Goal: Transaction & Acquisition: Download file/media

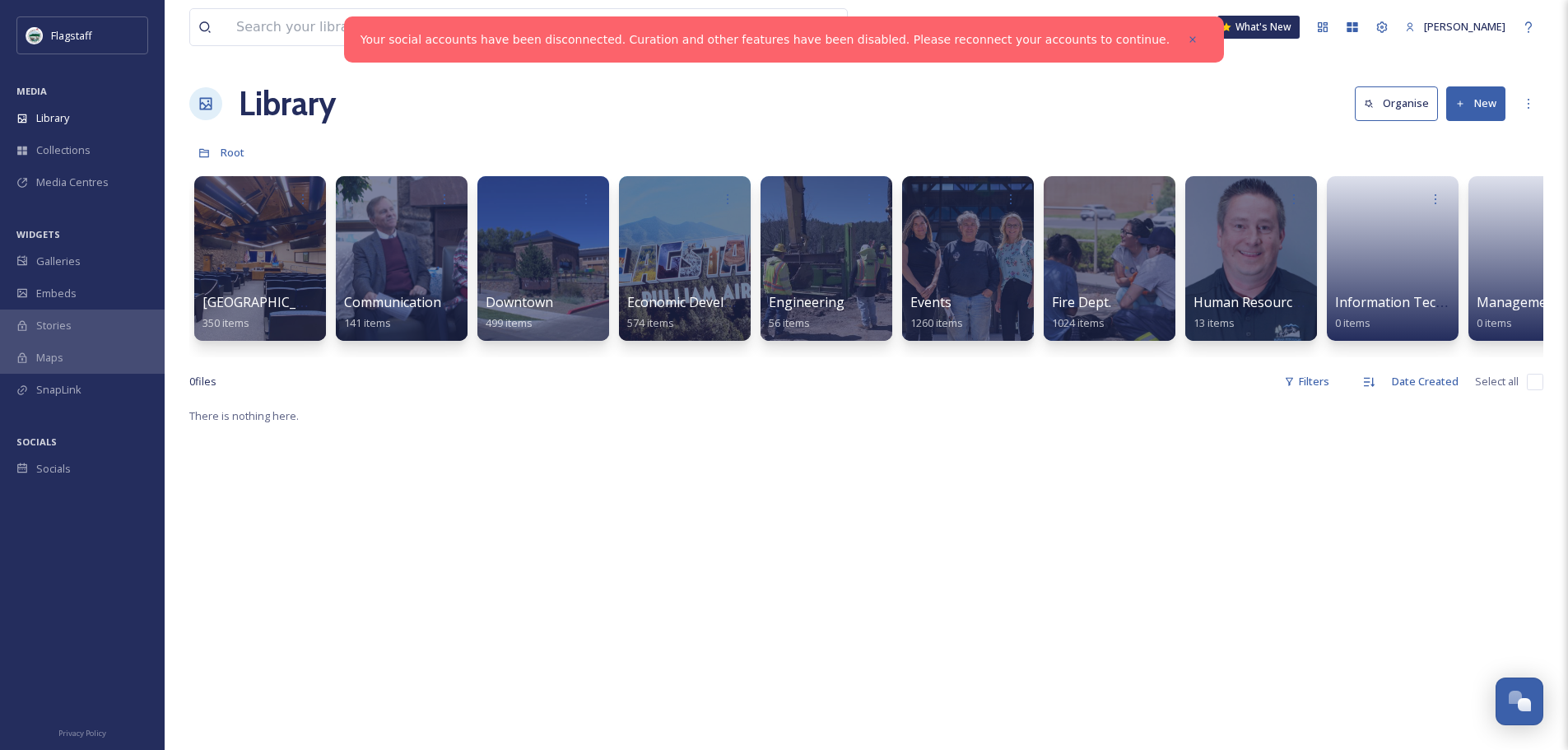
click at [1187, 41] on icon at bounding box center [1192, 40] width 12 height 12
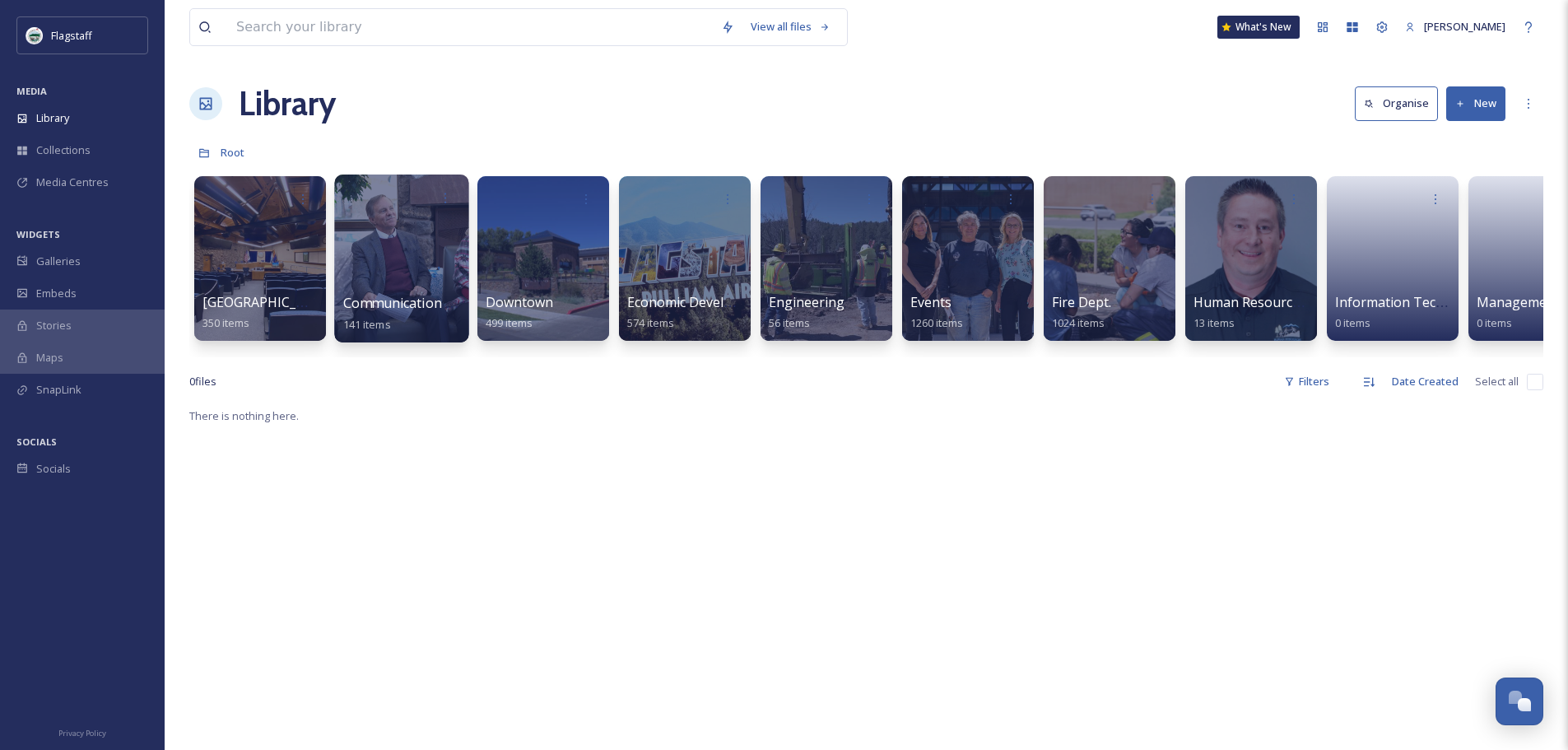
click at [454, 245] on div at bounding box center [401, 258] width 134 height 168
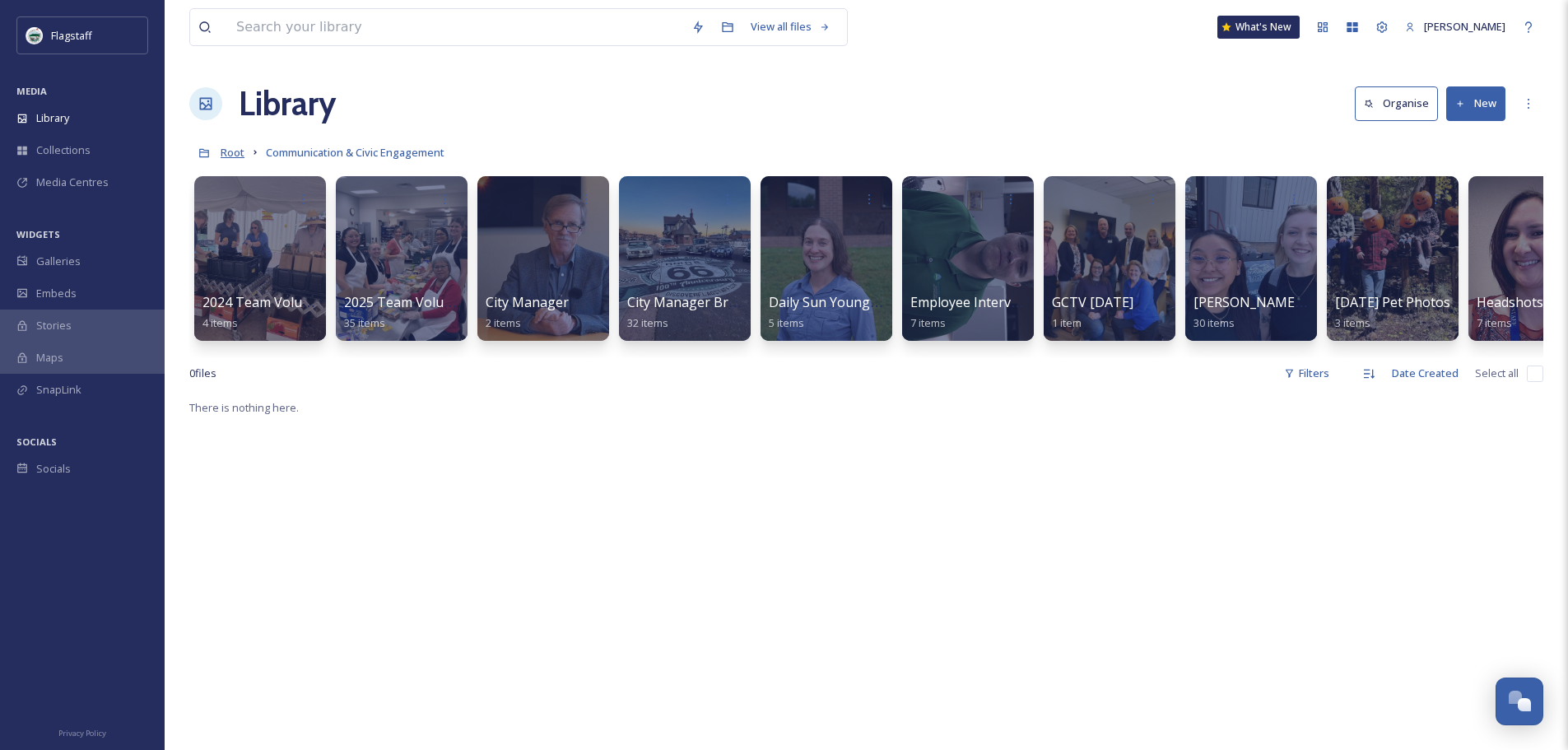
click at [227, 156] on span "Root" at bounding box center [232, 152] width 24 height 14
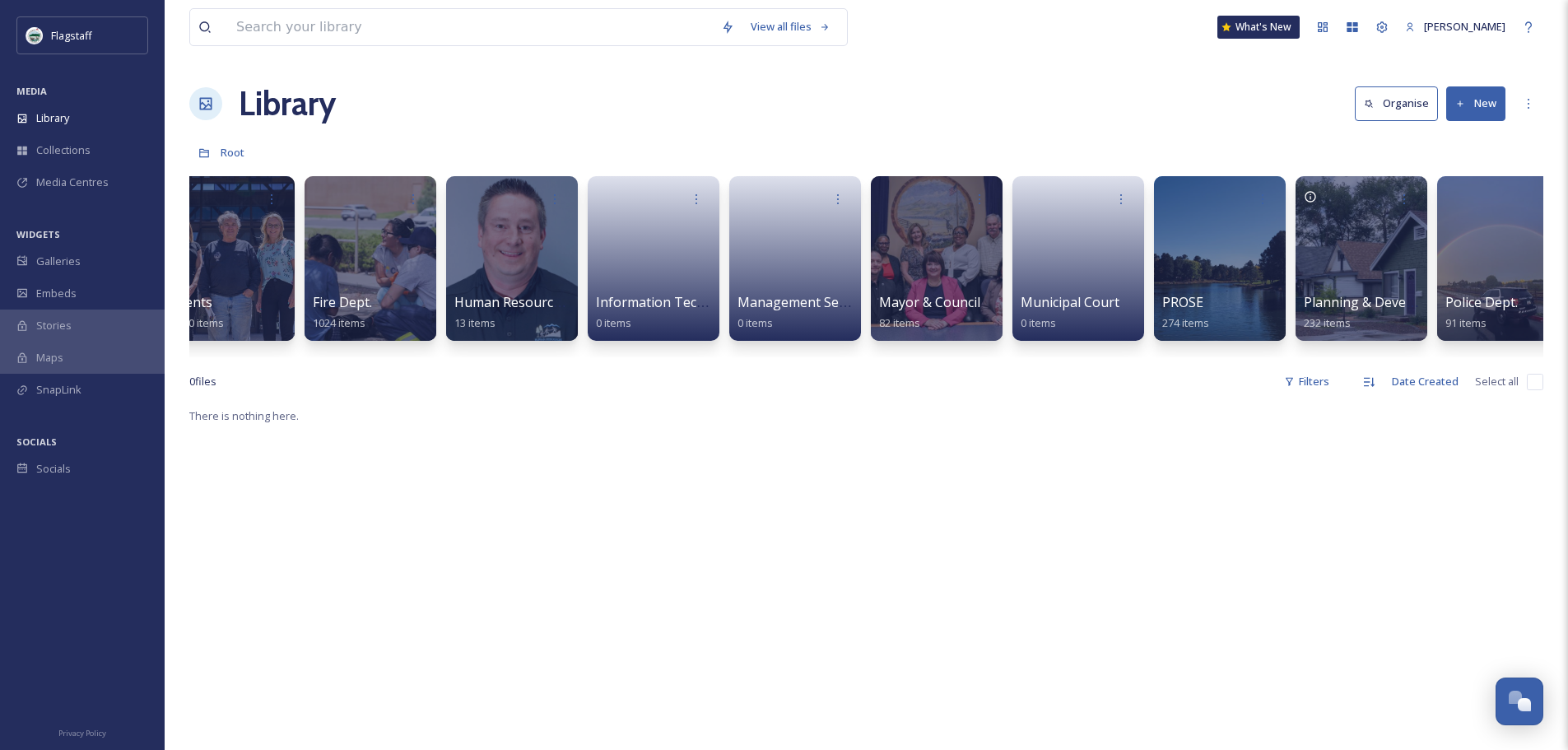
scroll to position [0, 1336]
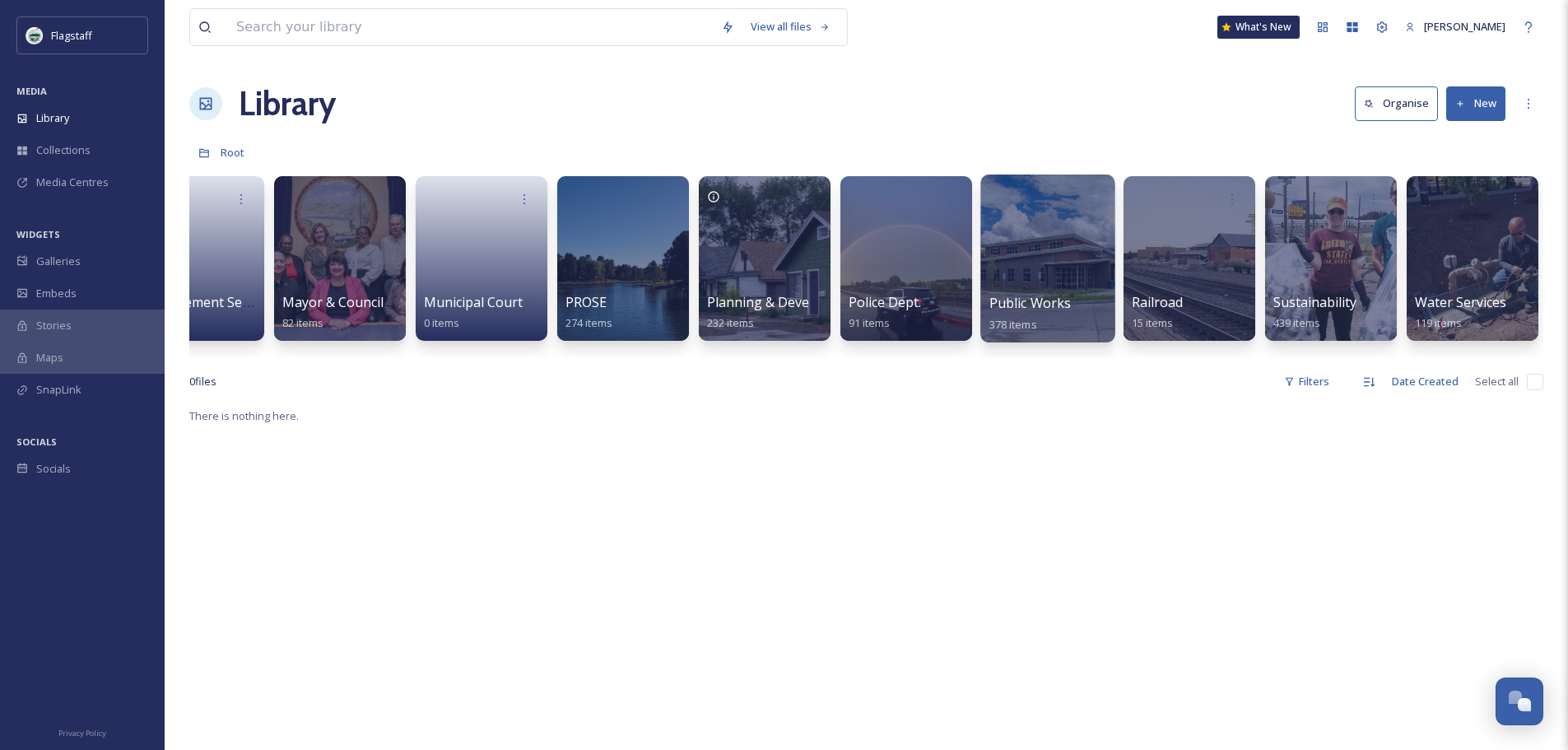
click at [1044, 226] on div at bounding box center [1047, 258] width 134 height 168
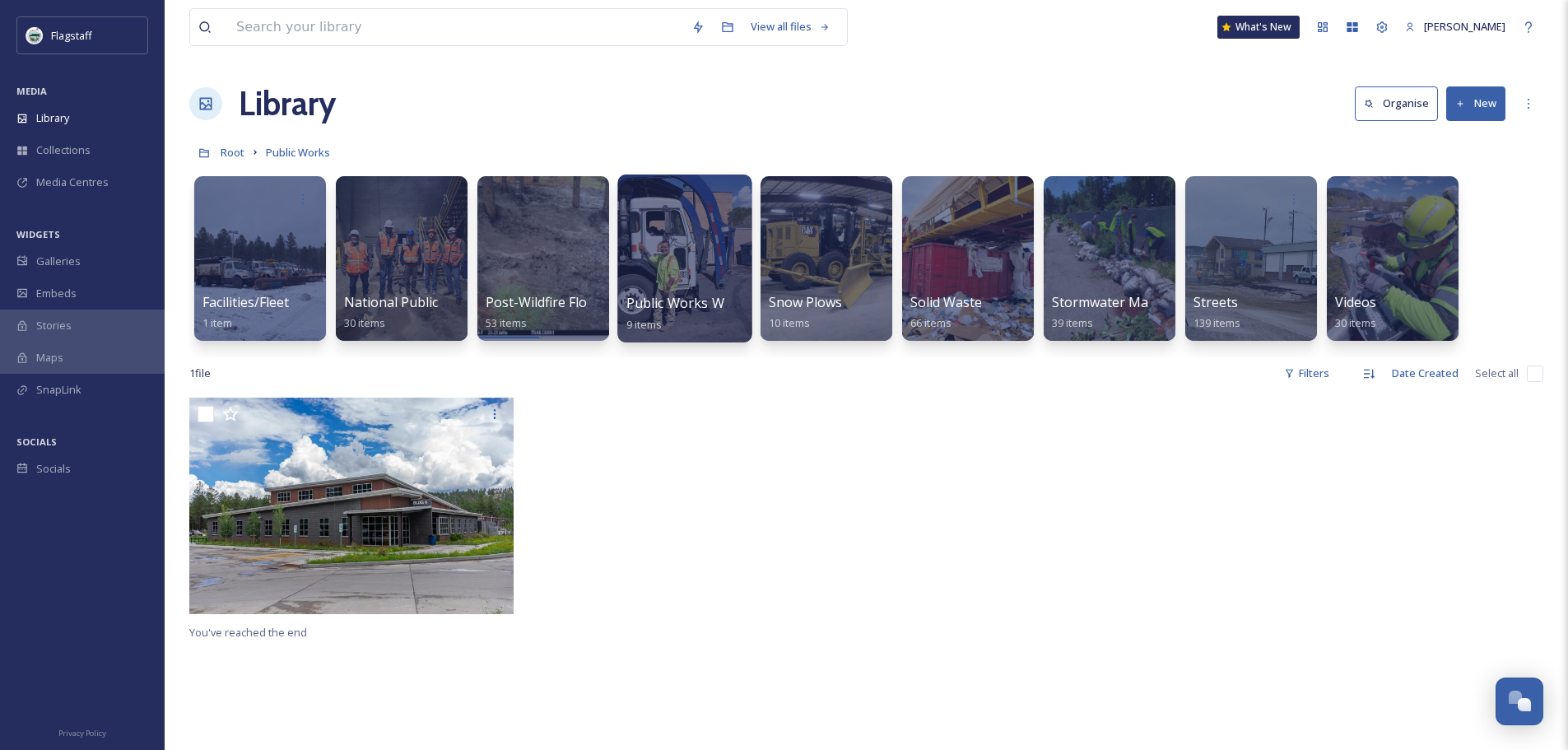
click at [679, 269] on div at bounding box center [684, 258] width 134 height 168
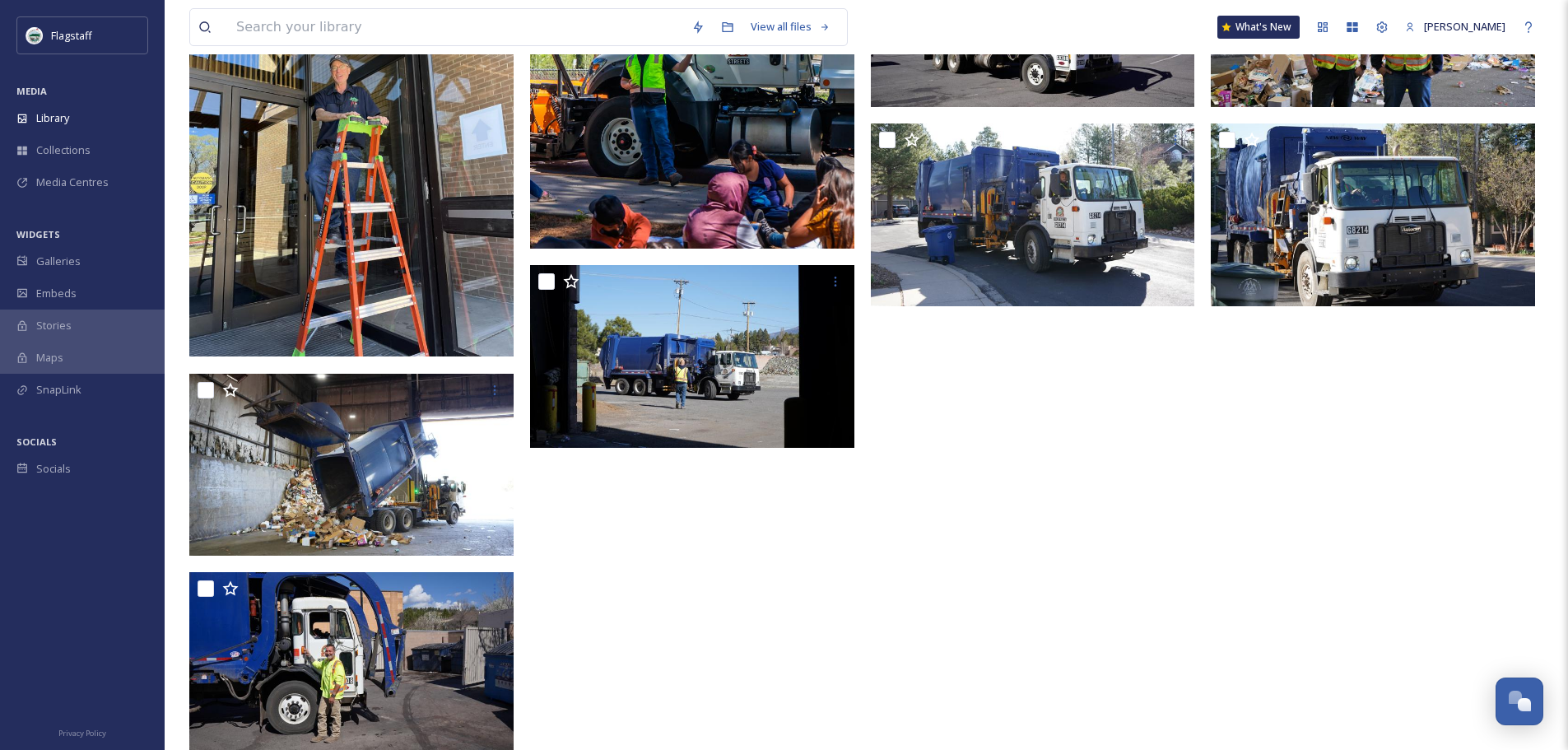
scroll to position [329, 0]
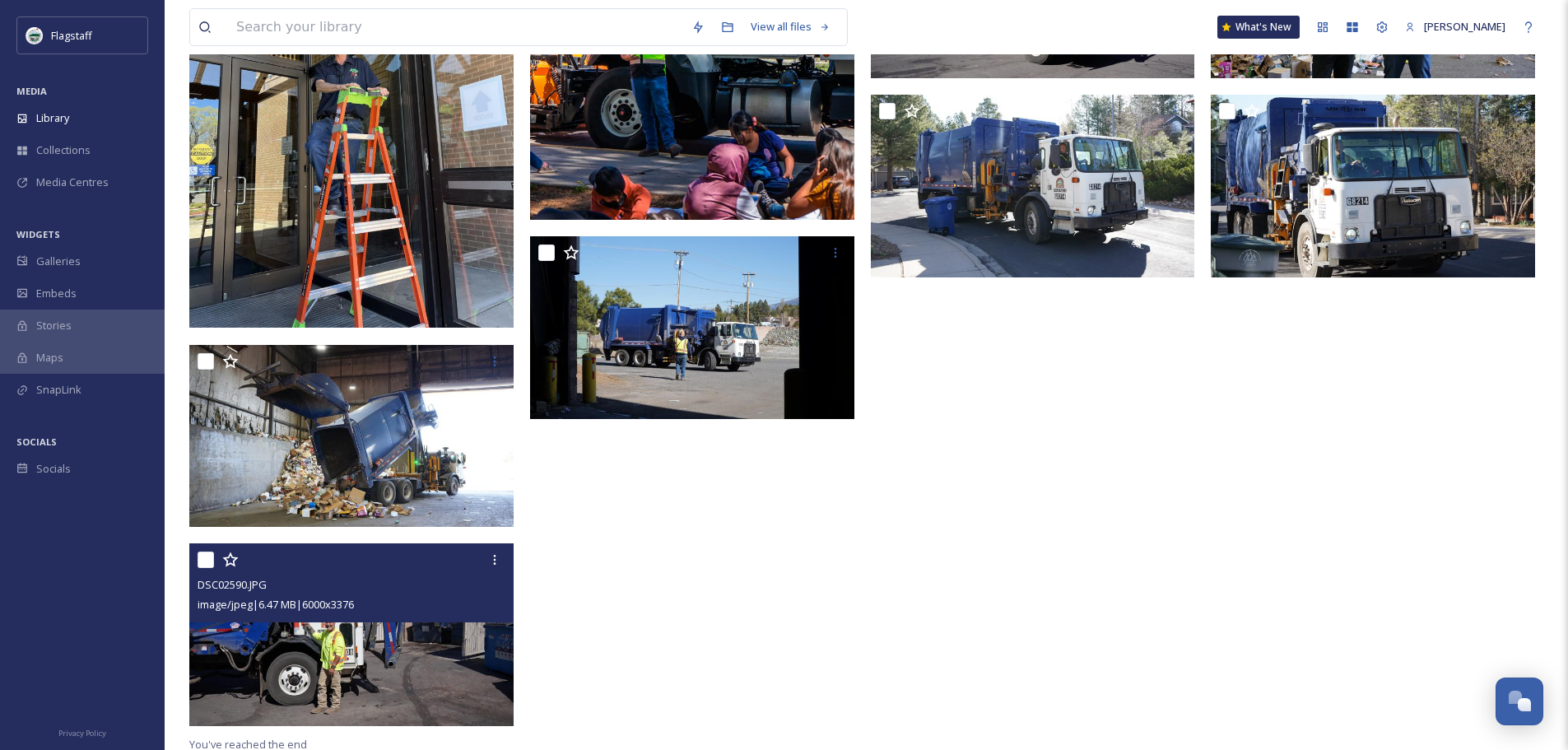
click at [334, 612] on span "image/jpeg | 6.47 MB | 6000 x 3376" at bounding box center [276, 604] width 156 height 14
click at [379, 663] on img at bounding box center [352, 634] width 325 height 183
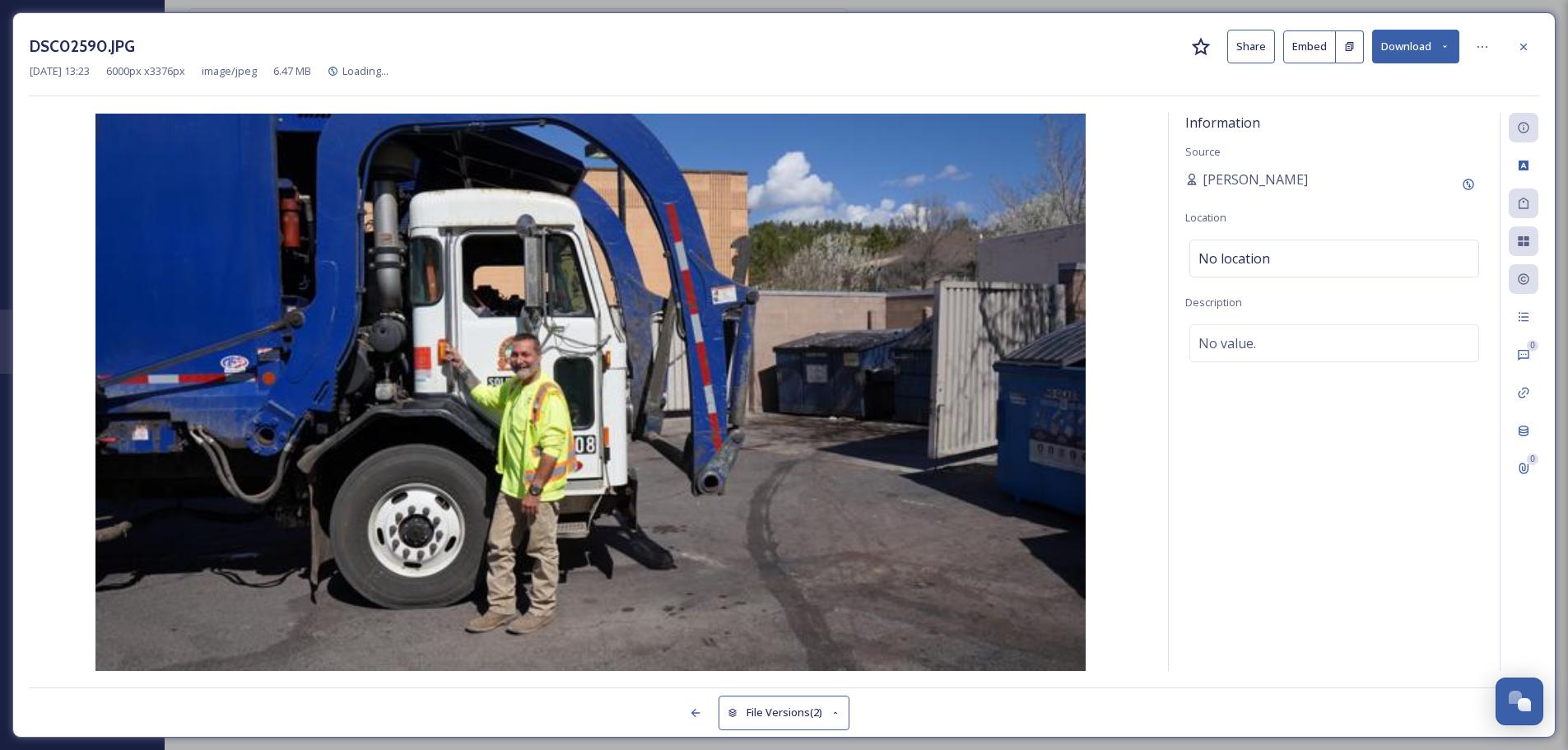
scroll to position [225, 0]
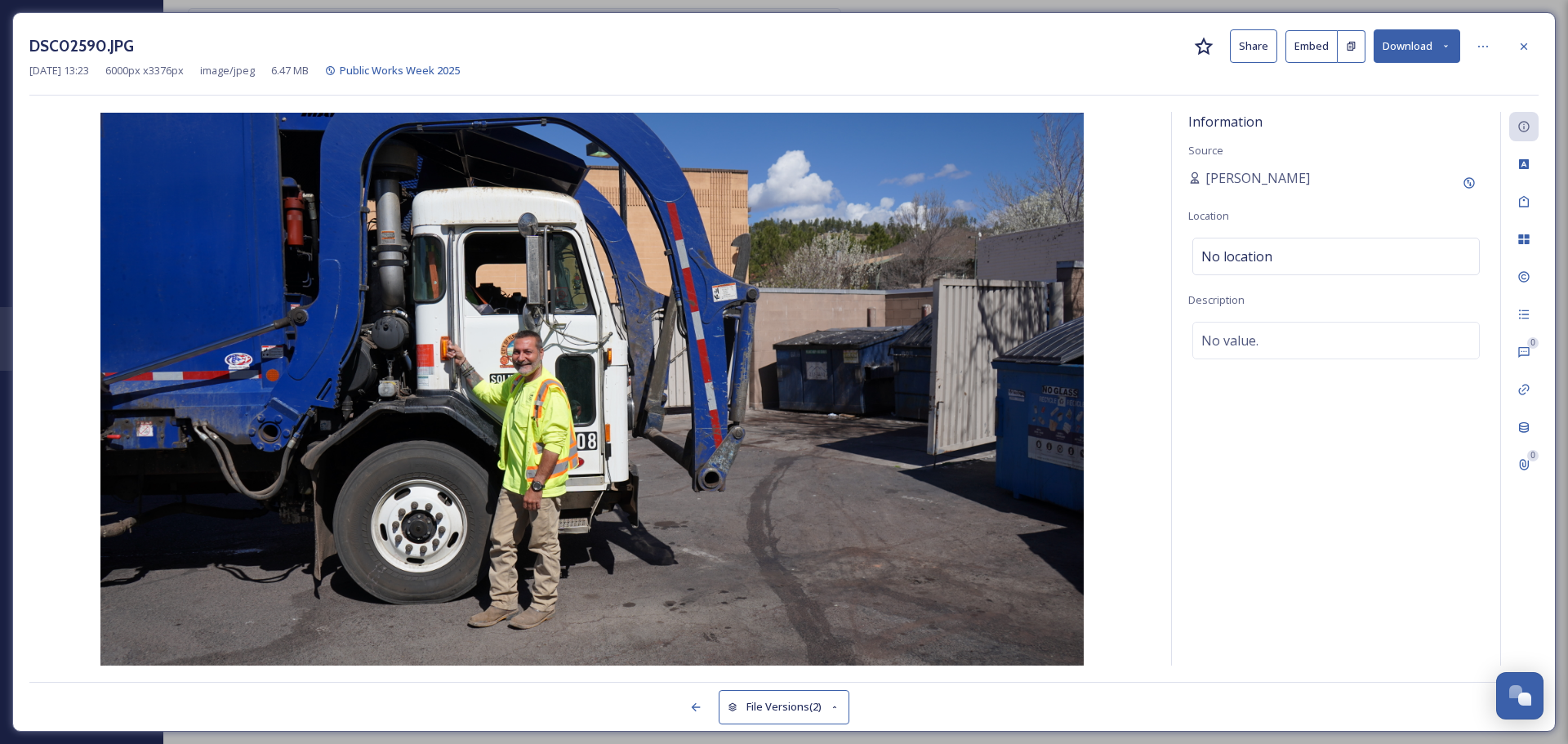
click at [1399, 39] on button "Download" at bounding box center [1416, 46] width 87 height 34
click at [1392, 85] on span "Download Original (6000 x 3376)" at bounding box center [1374, 83] width 154 height 15
click at [1129, 48] on div "DSC02590.JPG Share Embed Download" at bounding box center [784, 46] width 1509 height 34
click at [1518, 41] on icon at bounding box center [1523, 46] width 13 height 13
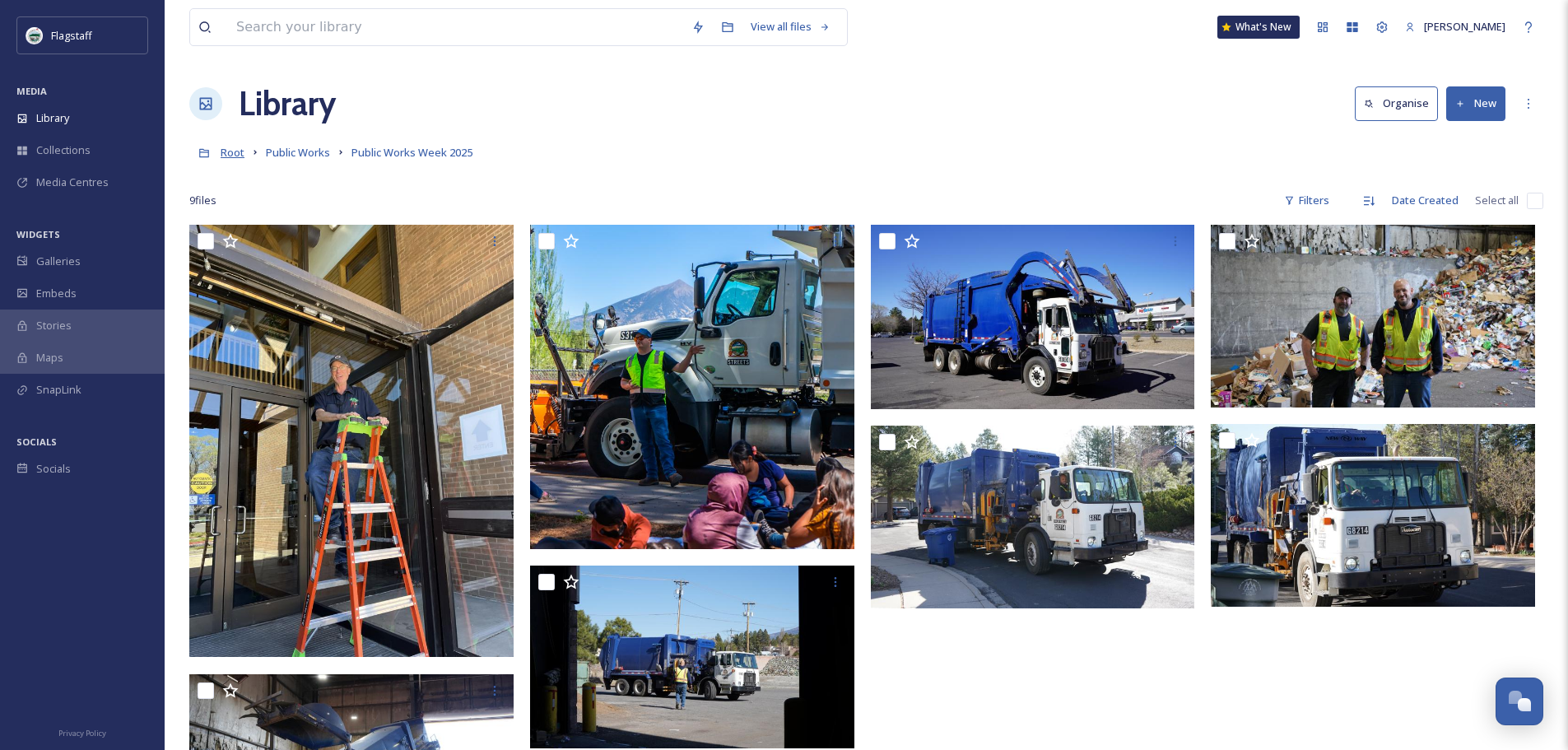
click at [229, 155] on span "Root" at bounding box center [232, 152] width 24 height 14
